Goal: Transaction & Acquisition: Register for event/course

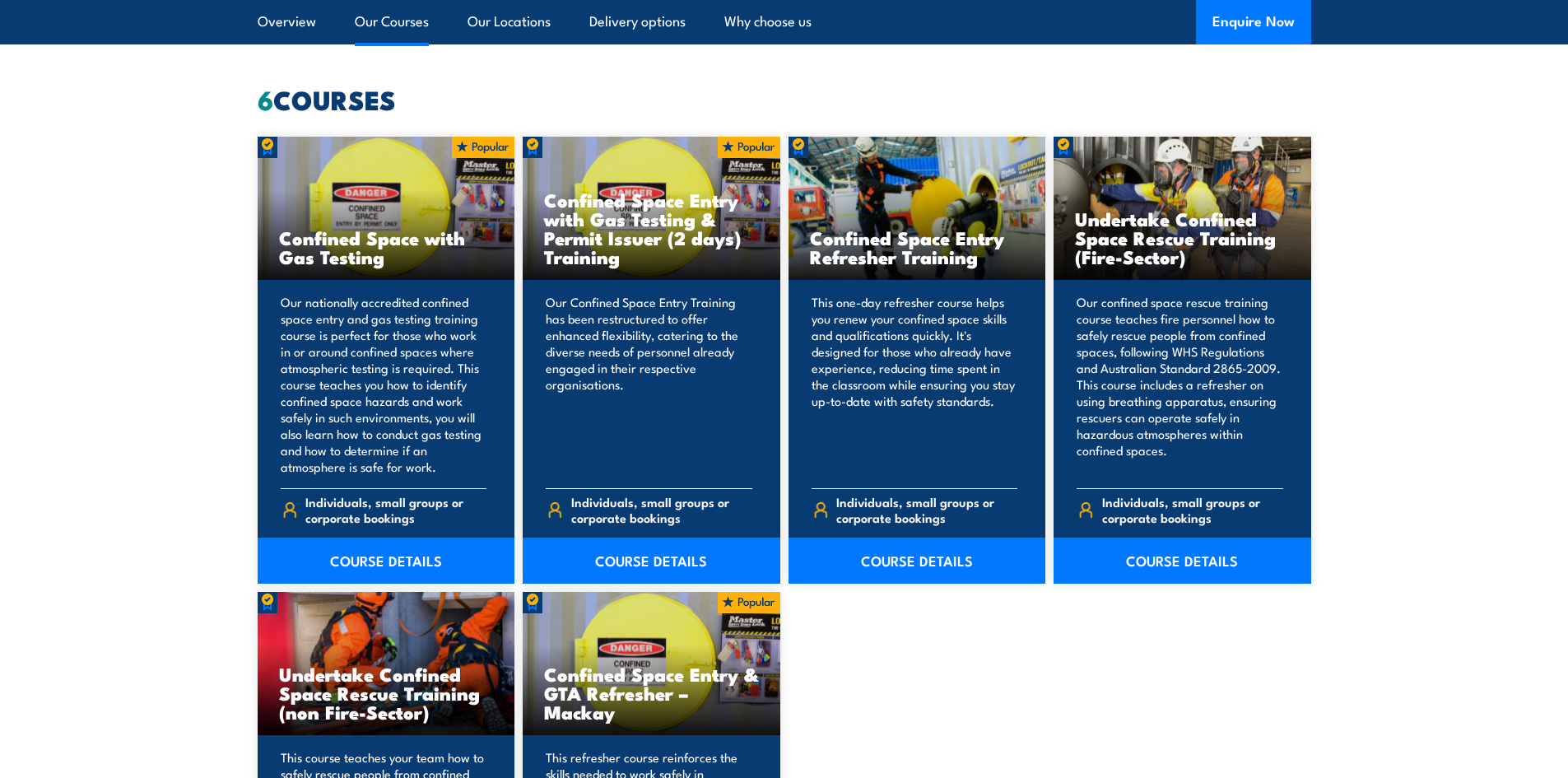
scroll to position [1235, 0]
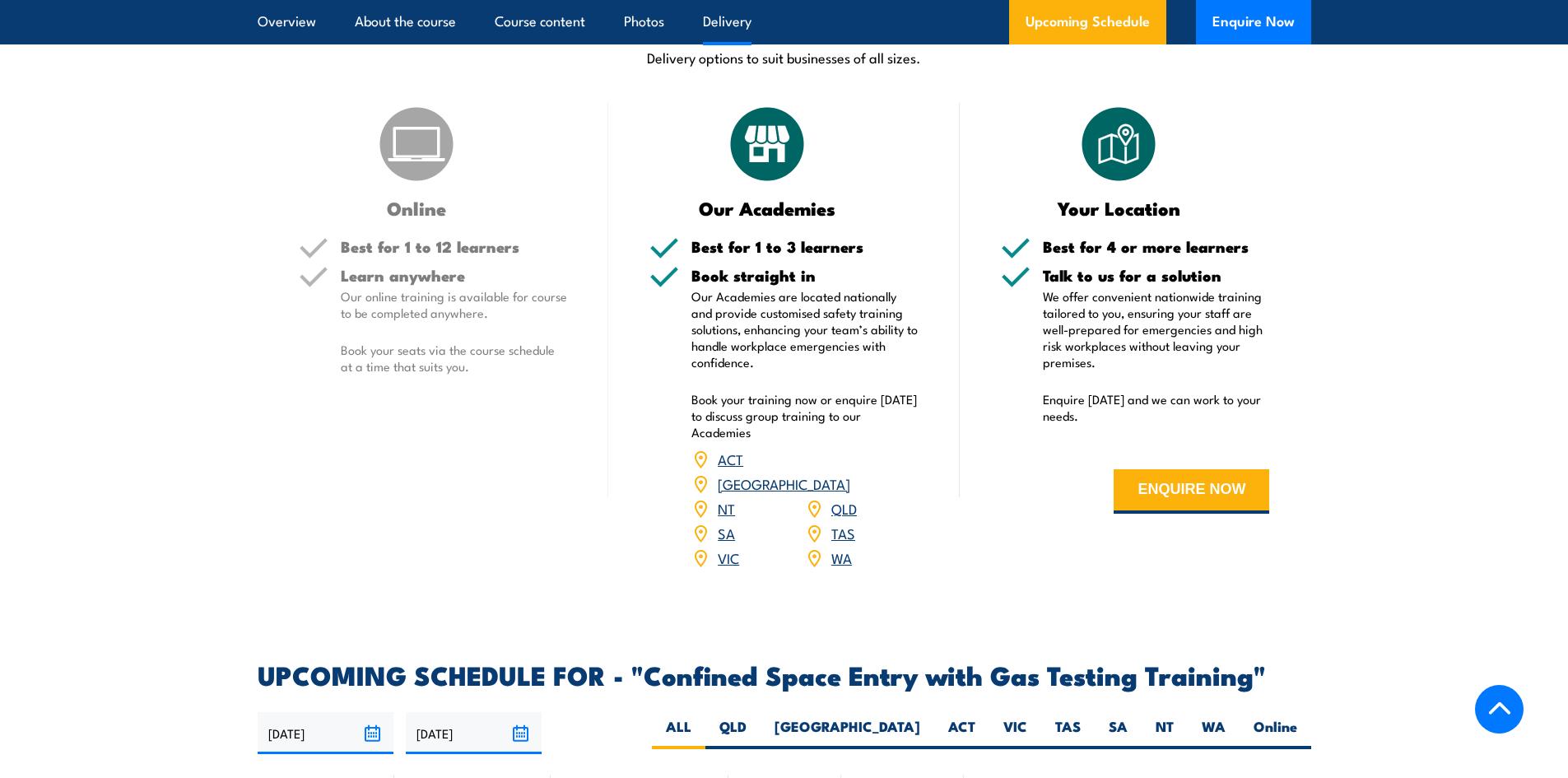
scroll to position [2388, 0]
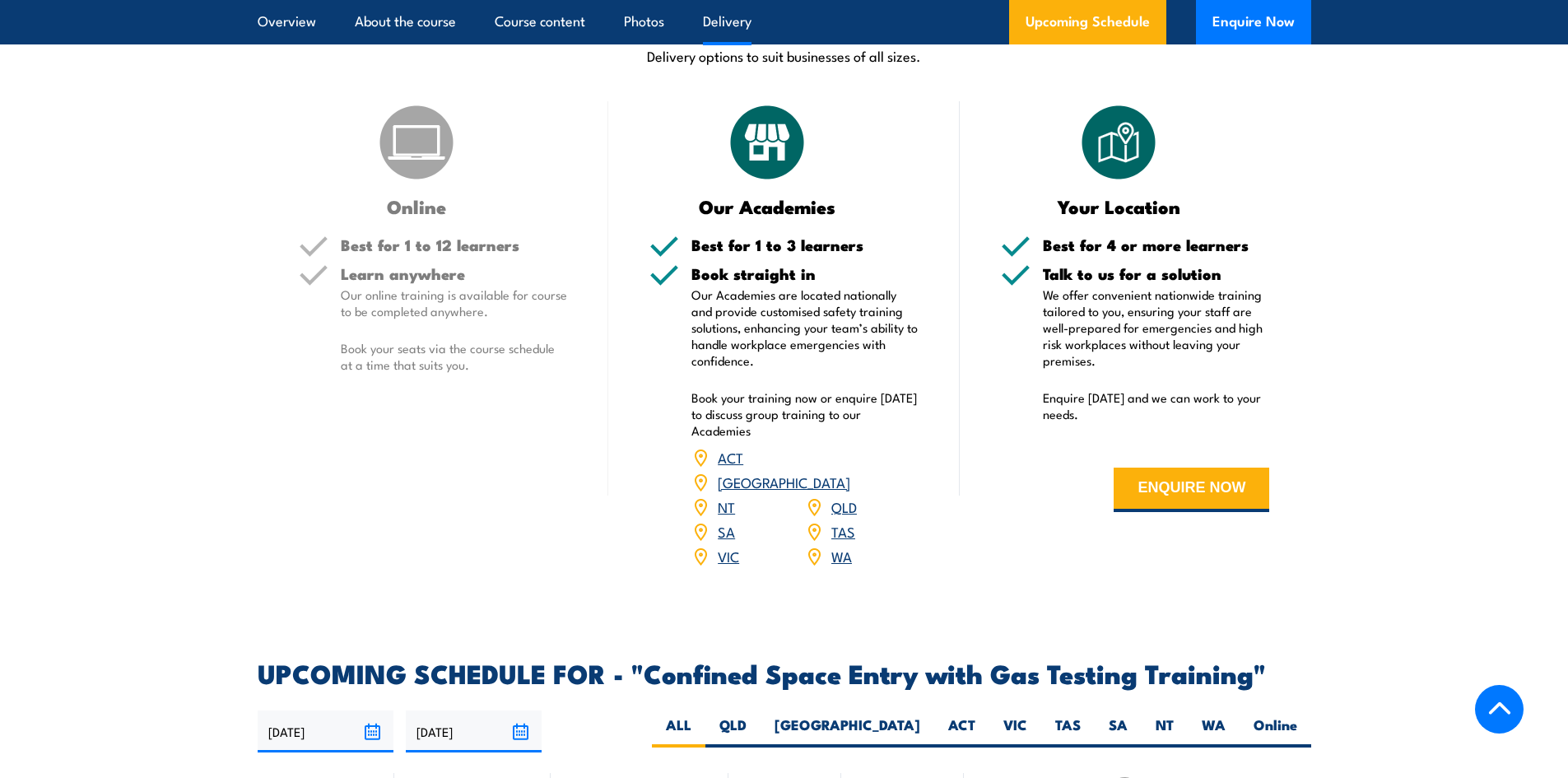
click at [730, 501] on link "NT" at bounding box center [727, 506] width 18 height 20
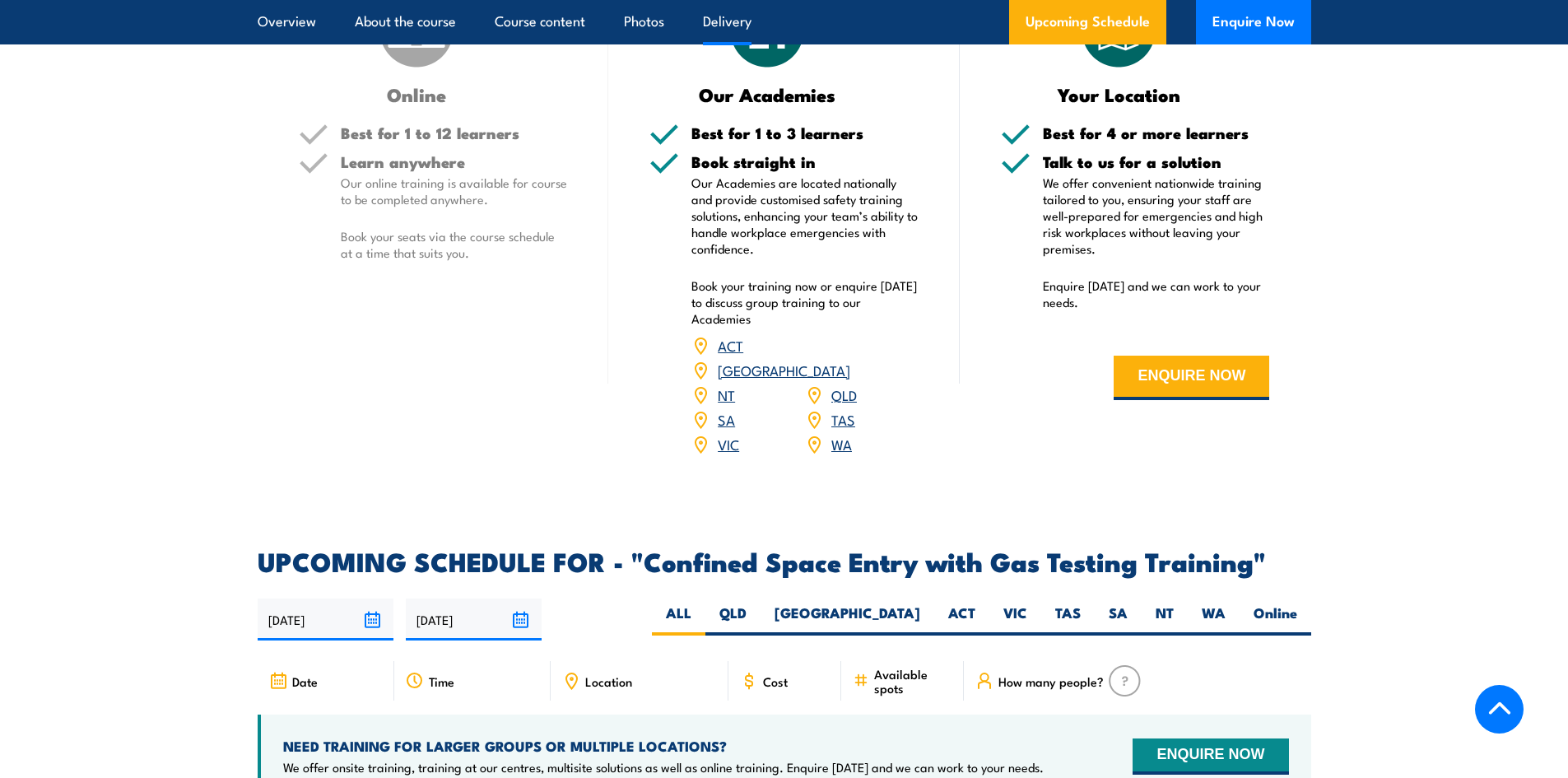
scroll to position [2717, 0]
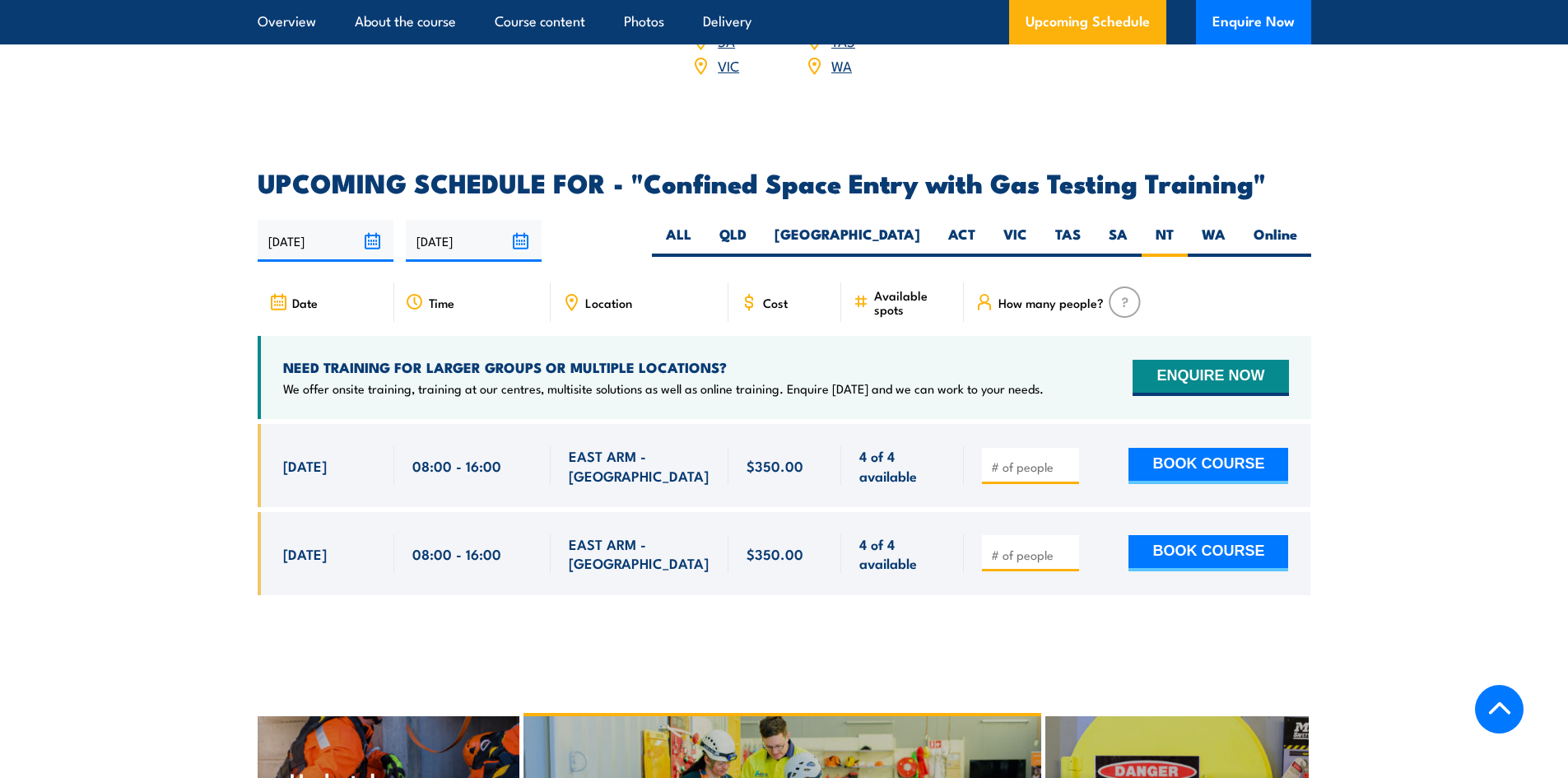
scroll to position [2796, 0]
